Goal: Information Seeking & Learning: Learn about a topic

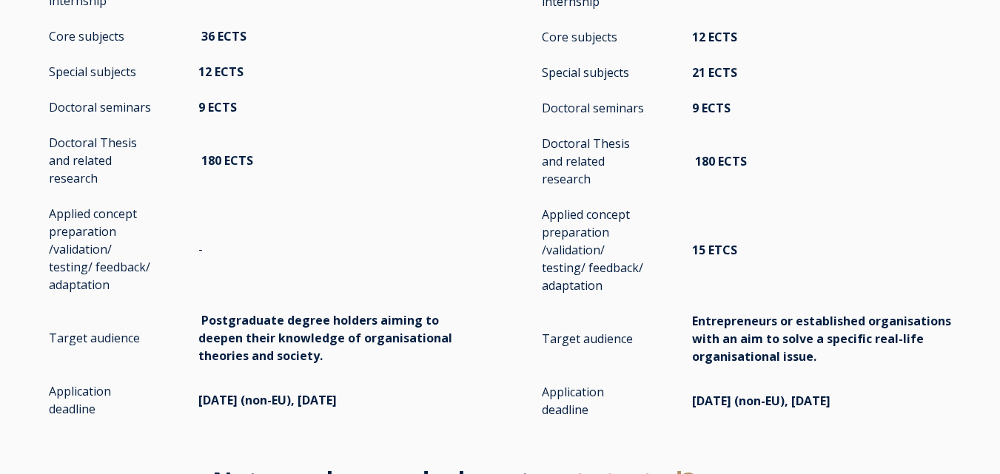
scroll to position [2960, 0]
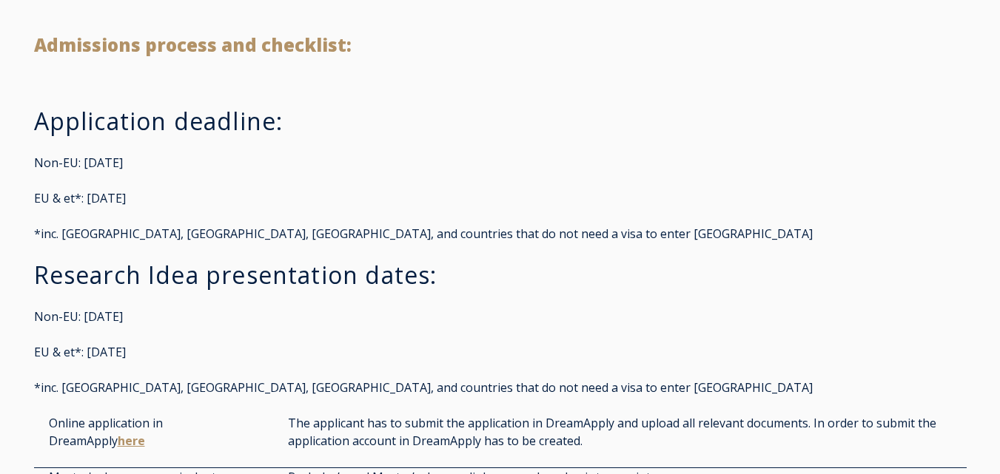
scroll to position [3034, 0]
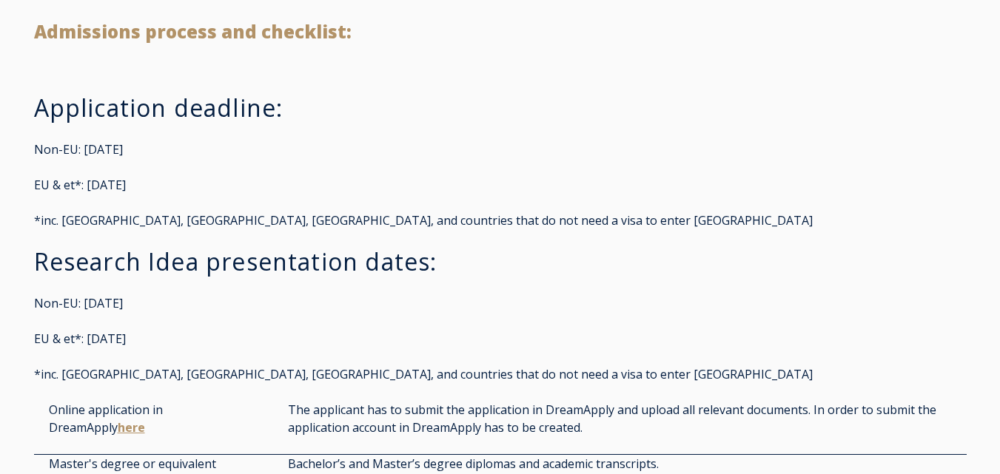
drag, startPoint x: 36, startPoint y: 150, endPoint x: 161, endPoint y: 153, distance: 125.1
click at [161, 153] on p "Non-EU: May 1st, 2025" at bounding box center [500, 150] width 932 height 18
click at [158, 150] on p "Non-EU: May 1st, 2025" at bounding box center [500, 150] width 932 height 18
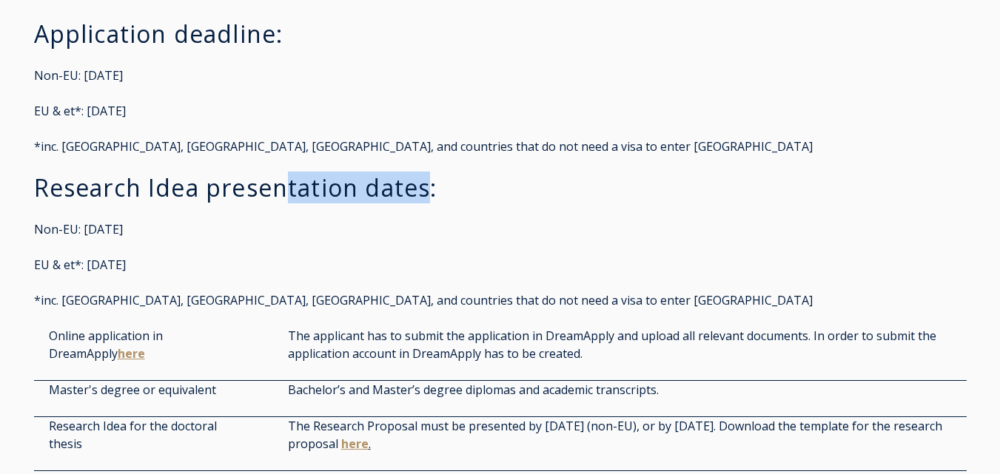
drag, startPoint x: 432, startPoint y: 191, endPoint x: 284, endPoint y: 194, distance: 148.0
click at [284, 194] on h3 "Research Idea presentation dates:" at bounding box center [500, 188] width 932 height 30
click at [249, 229] on p "Non-EU: May 29th, 2025" at bounding box center [500, 230] width 932 height 18
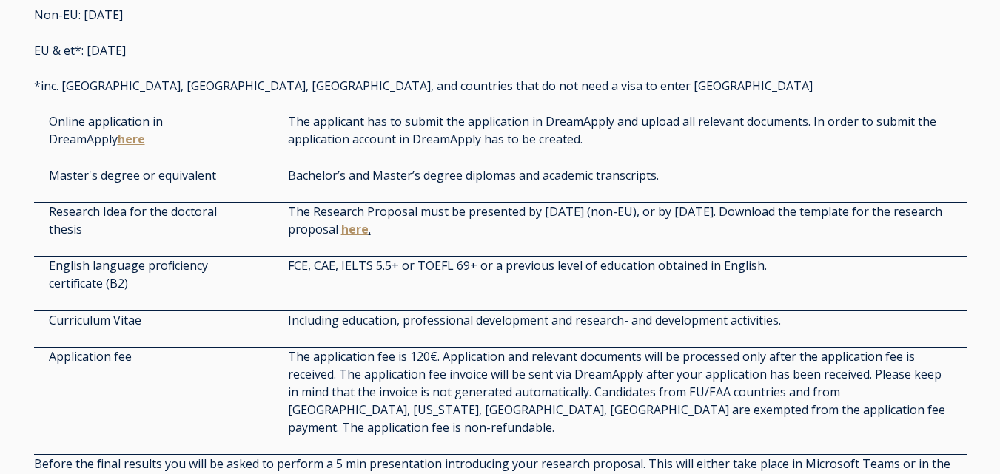
scroll to position [3330, 0]
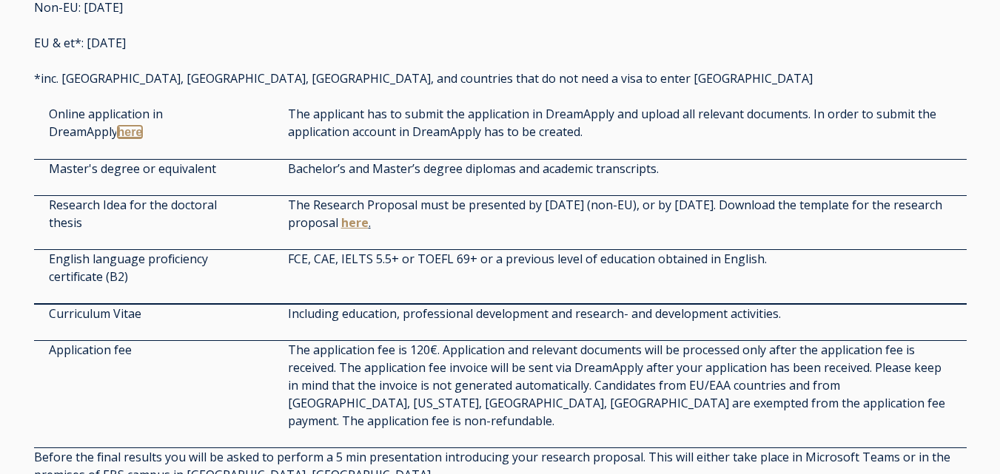
click at [136, 132] on link "here" at bounding box center [130, 132] width 25 height 13
